Goal: Navigation & Orientation: Find specific page/section

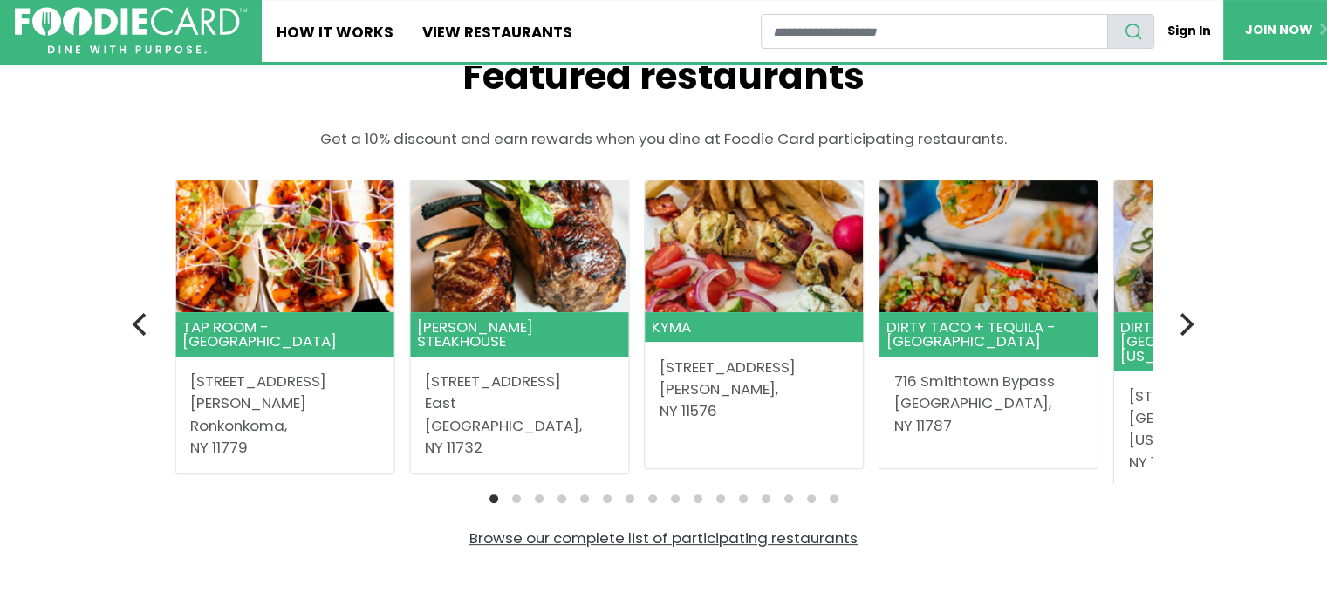
scroll to position [457, 0]
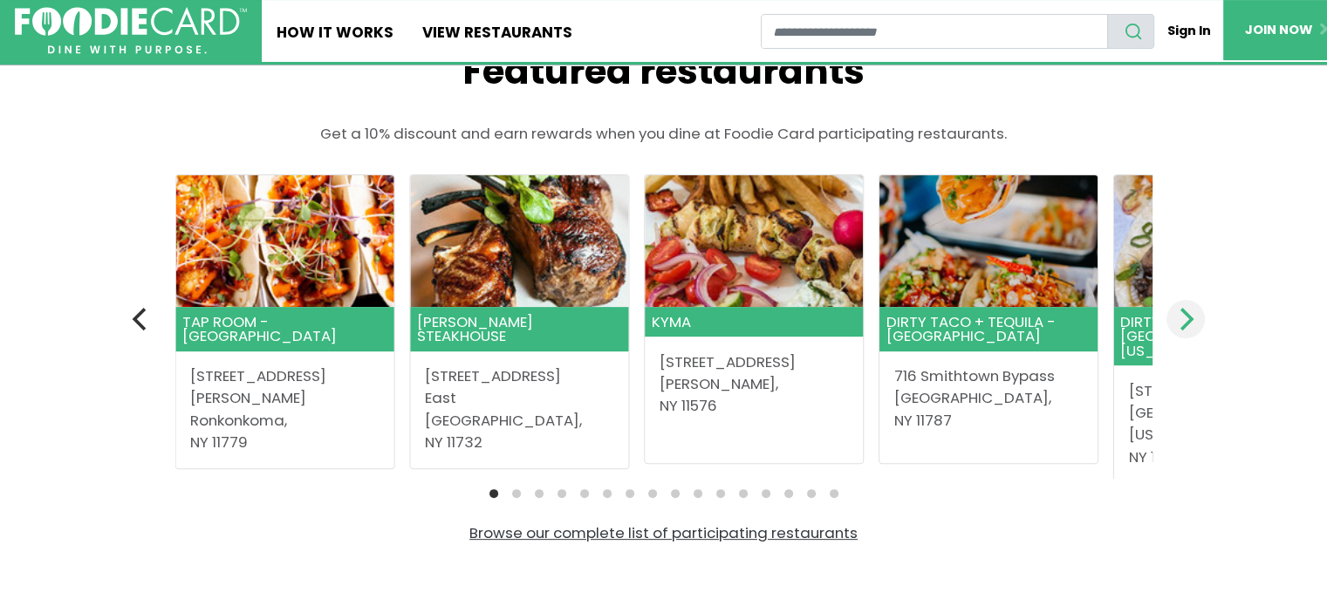
click at [1186, 313] on icon "Next" at bounding box center [1185, 319] width 23 height 23
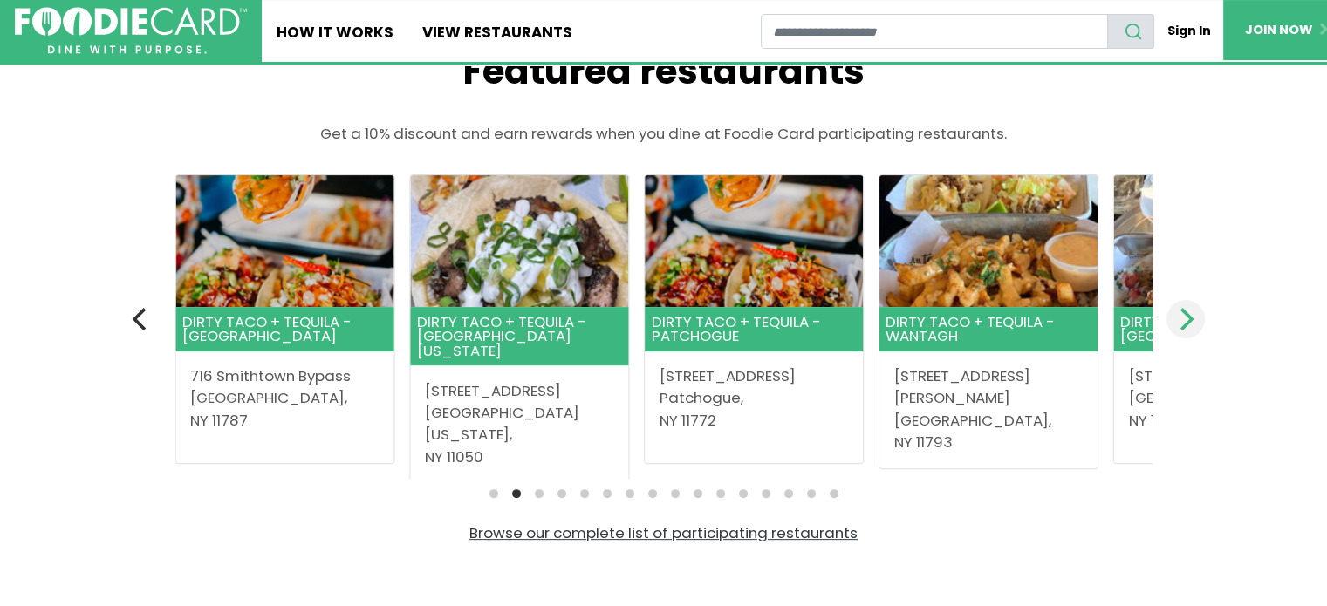
click at [1186, 313] on icon "Next" at bounding box center [1185, 319] width 23 height 23
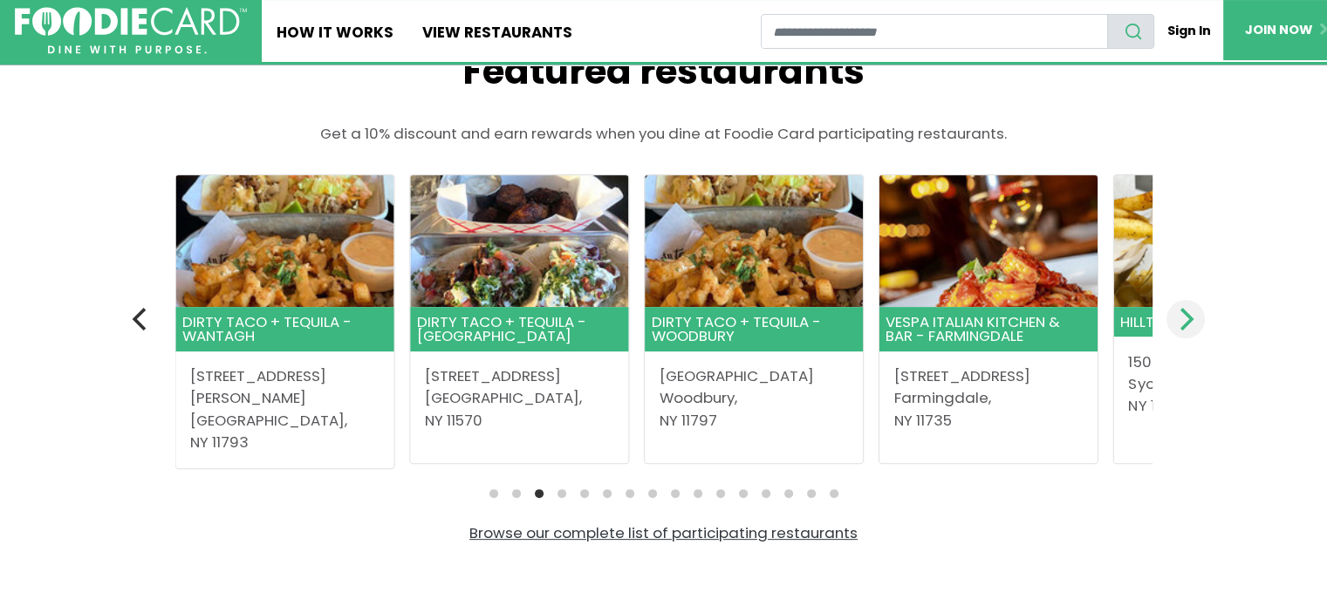
click at [1181, 310] on icon "Next" at bounding box center [1185, 319] width 23 height 23
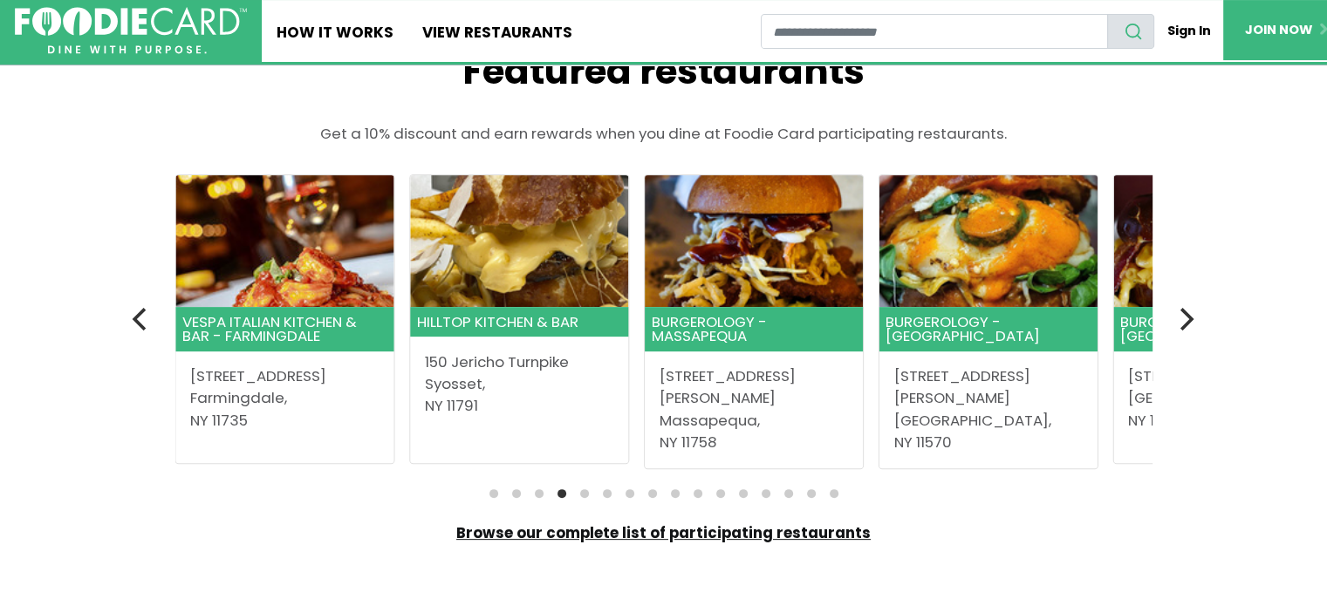
click at [695, 531] on link "Browse our complete list of participating restaurants" at bounding box center [663, 533] width 414 height 21
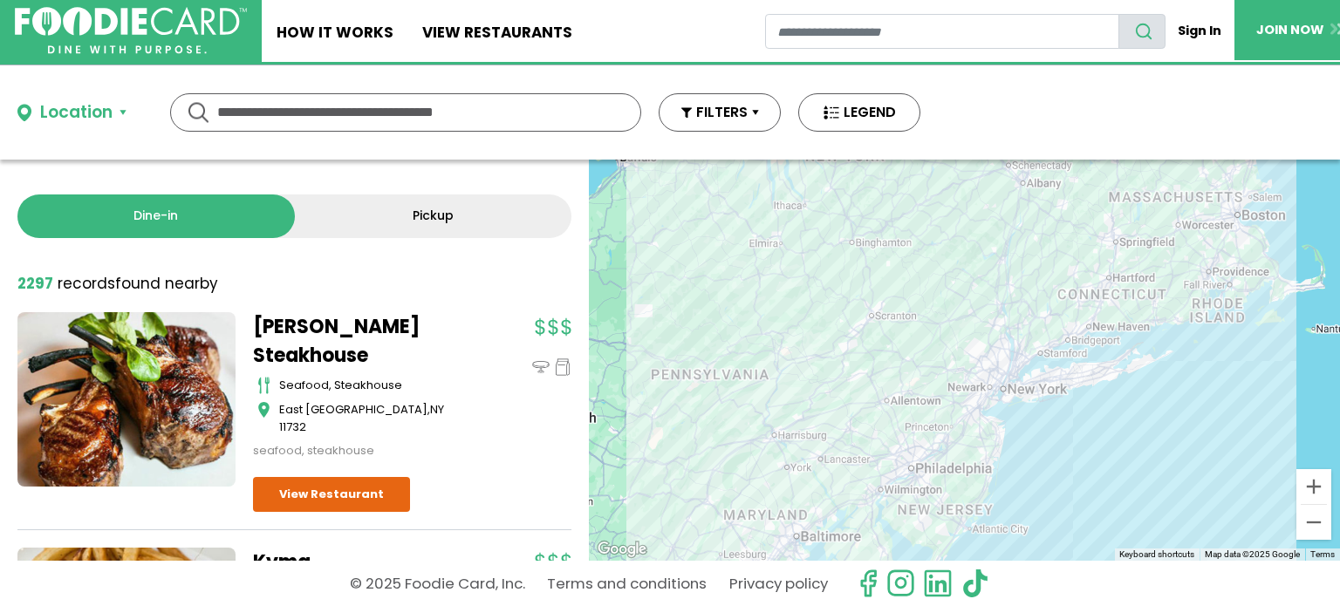
click at [400, 100] on input "text" at bounding box center [405, 112] width 377 height 37
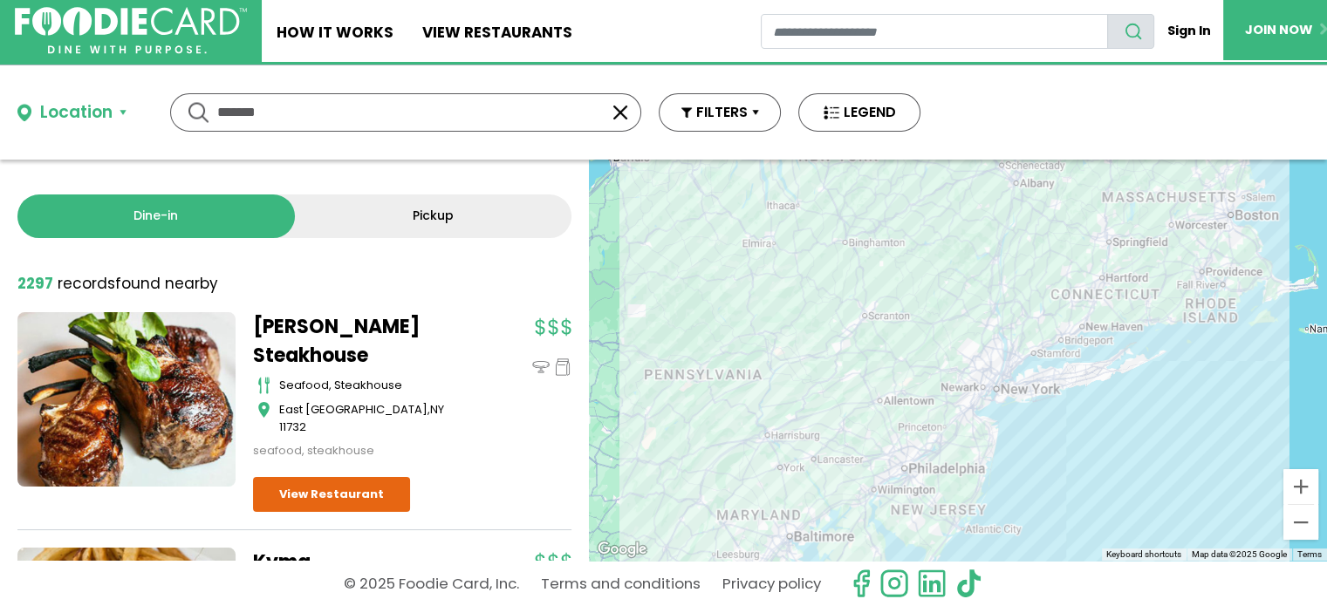
type input "*******"
click at [192, 107] on div "******* *******" at bounding box center [405, 112] width 471 height 38
click at [496, 31] on link "View restaurants" at bounding box center [498, 31] width 180 height 62
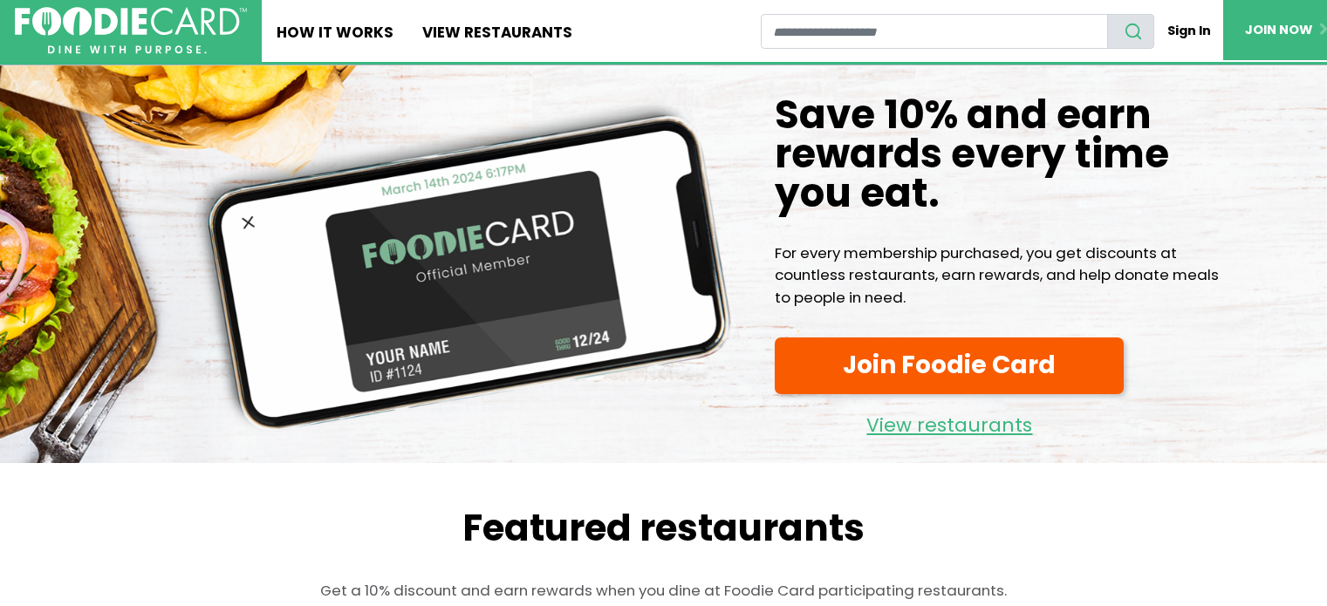
scroll to position [457, 0]
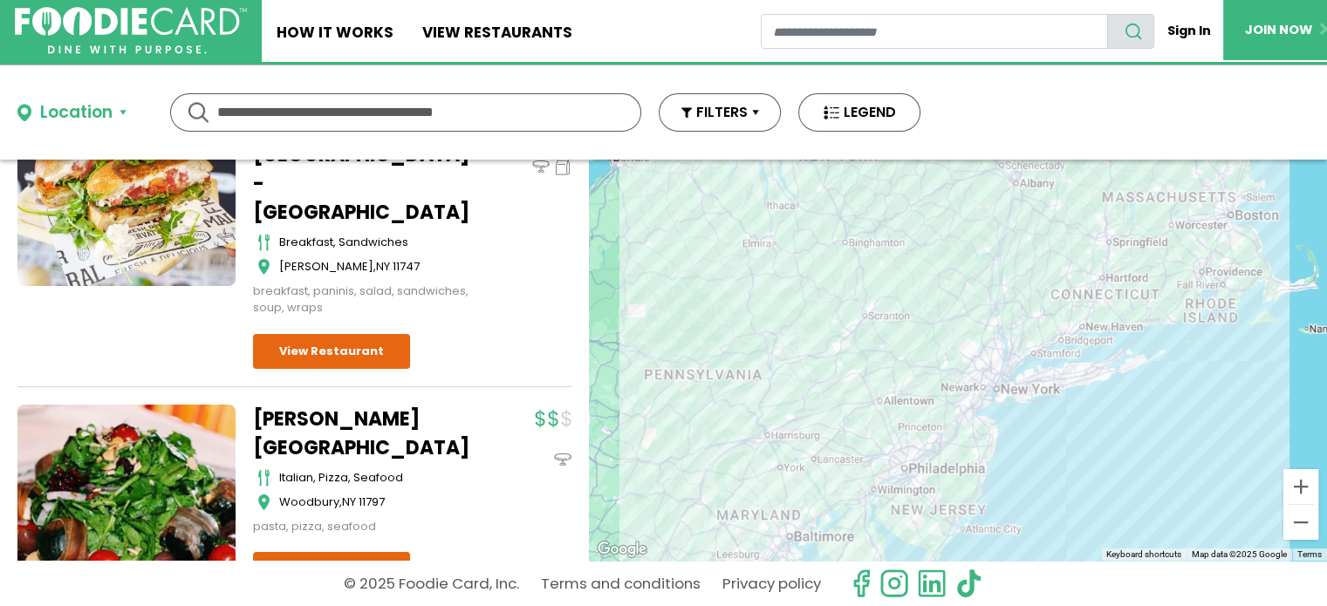
scroll to position [10400, 0]
